Goal: Navigation & Orientation: Understand site structure

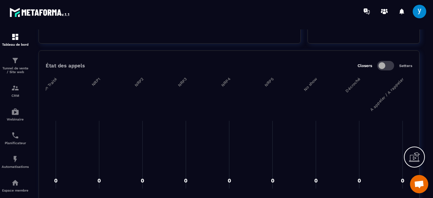
scroll to position [949, 0]
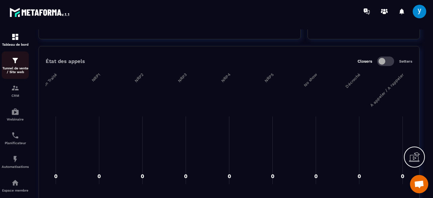
click at [14, 67] on p "Tunnel de vente / Site web" at bounding box center [15, 69] width 27 height 7
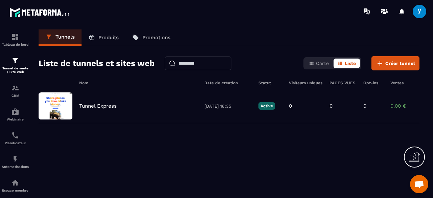
scroll to position [43, 0]
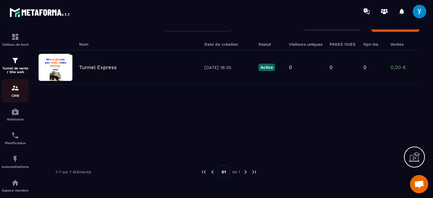
click at [18, 94] on div "CRM" at bounding box center [15, 91] width 27 height 14
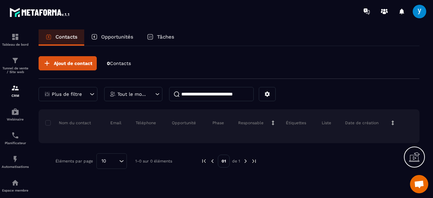
click at [121, 33] on div "Opportunités" at bounding box center [112, 37] width 56 height 16
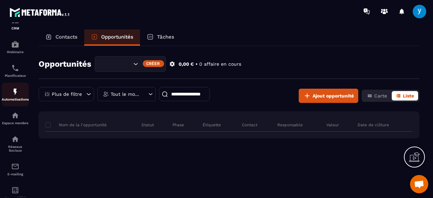
scroll to position [69, 0]
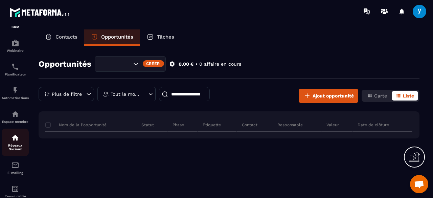
click at [16, 145] on div "Réseaux Sociaux" at bounding box center [15, 142] width 27 height 17
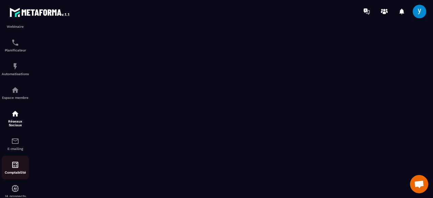
scroll to position [113, 0]
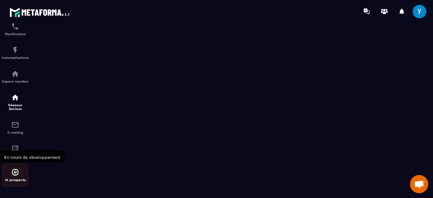
click at [14, 174] on img at bounding box center [15, 172] width 8 height 8
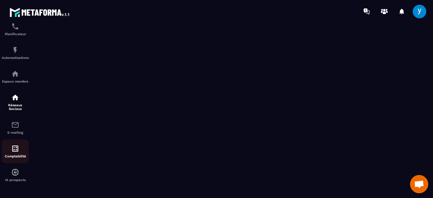
click at [16, 149] on img at bounding box center [15, 148] width 8 height 8
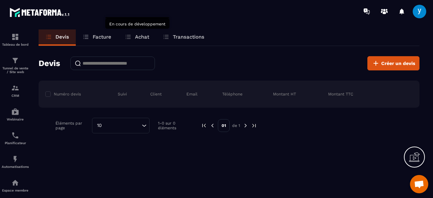
click at [136, 38] on p "Achat" at bounding box center [142, 37] width 14 height 6
click at [180, 38] on p "Transactions" at bounding box center [188, 37] width 31 height 6
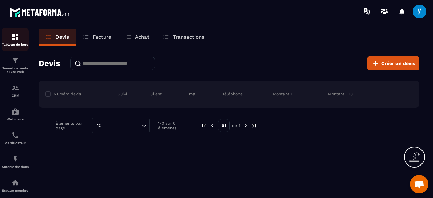
click at [17, 43] on p "Tableau de bord" at bounding box center [15, 45] width 27 height 4
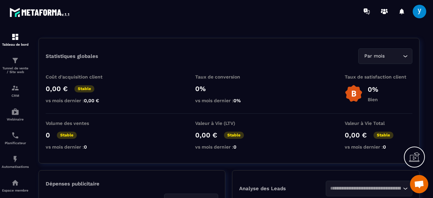
scroll to position [0, 0]
